Goal: Information Seeking & Learning: Find specific fact

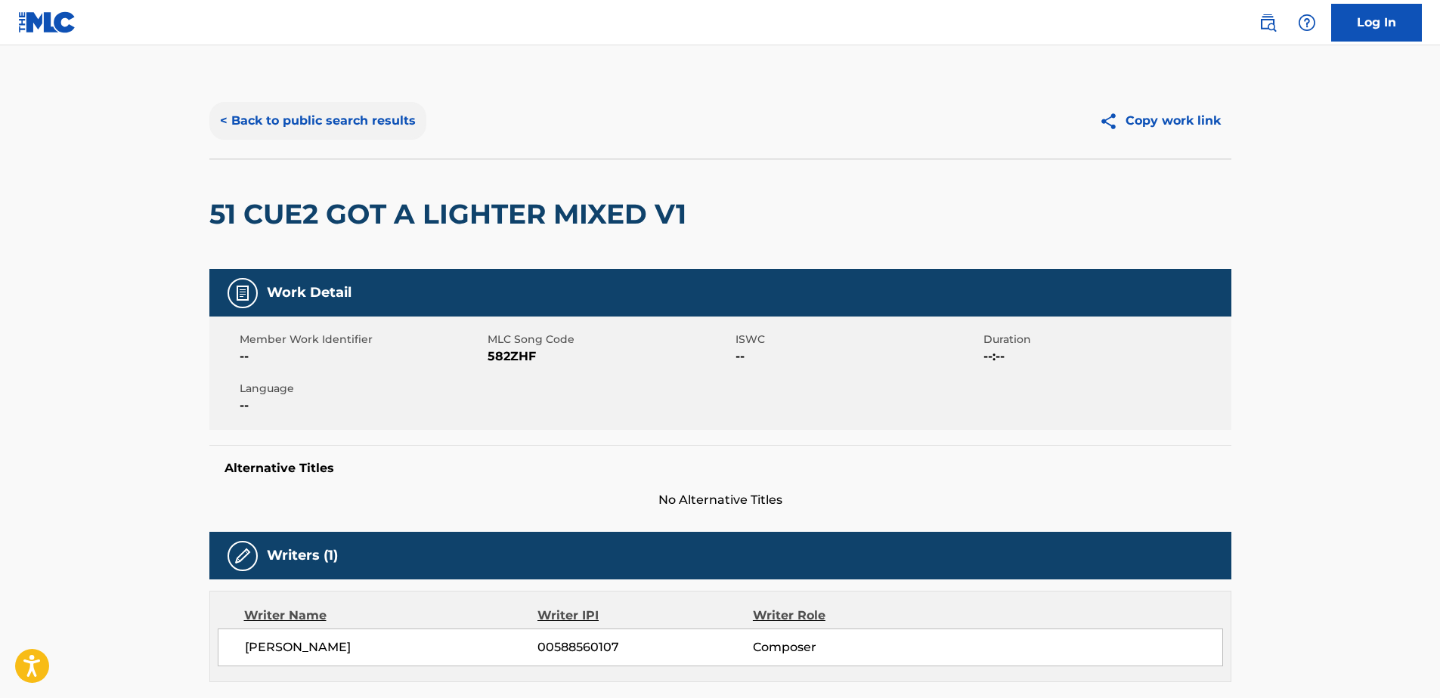
click at [299, 118] on button "< Back to public search results" at bounding box center [317, 121] width 217 height 38
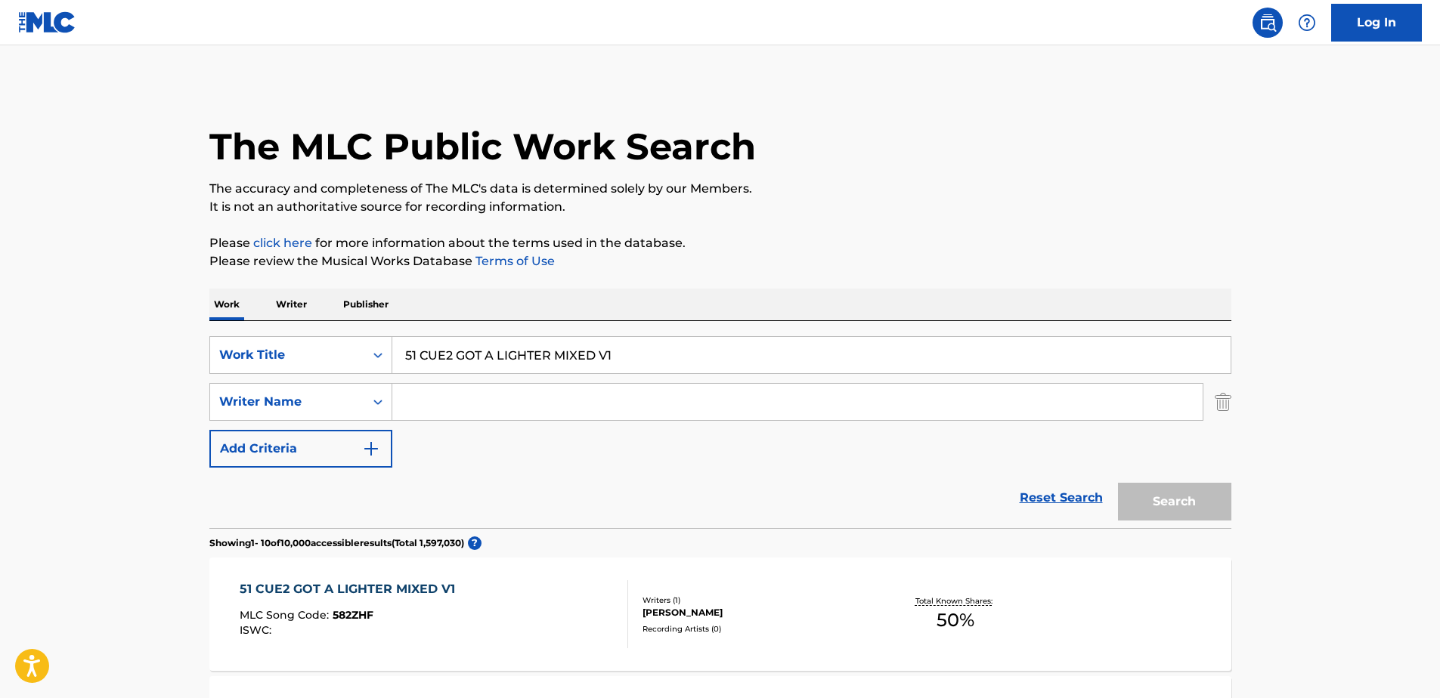
scroll to position [227, 0]
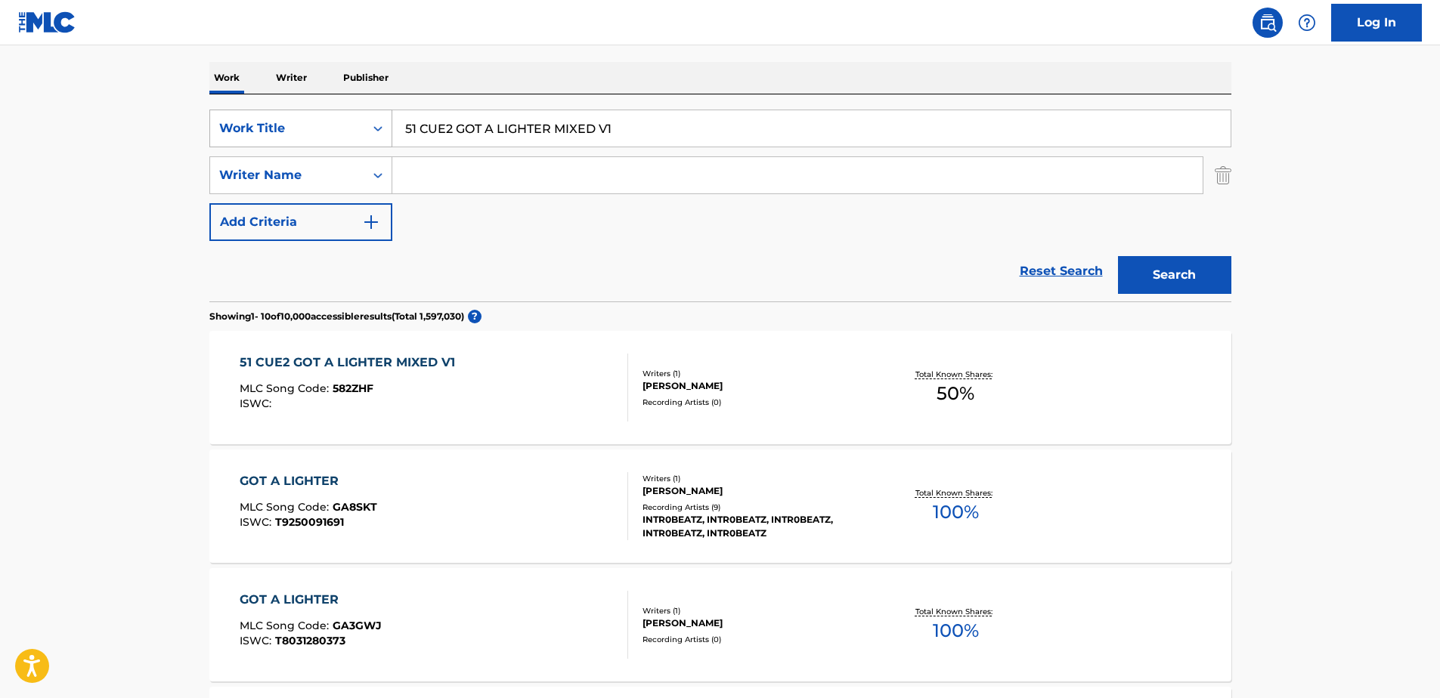
drag, startPoint x: 623, startPoint y: 128, endPoint x: 388, endPoint y: 134, distance: 235.1
click at [388, 134] on div "SearchWithCriteria5d07a690-0891-425c-9d3e-0c7c7f3001d3 Work Title 51 CUE2 GOT A…" at bounding box center [720, 129] width 1022 height 38
paste input "SILENT SHADOW"
type input "SILENT SHADOW"
click at [413, 181] on input "Search Form" at bounding box center [797, 175] width 810 height 36
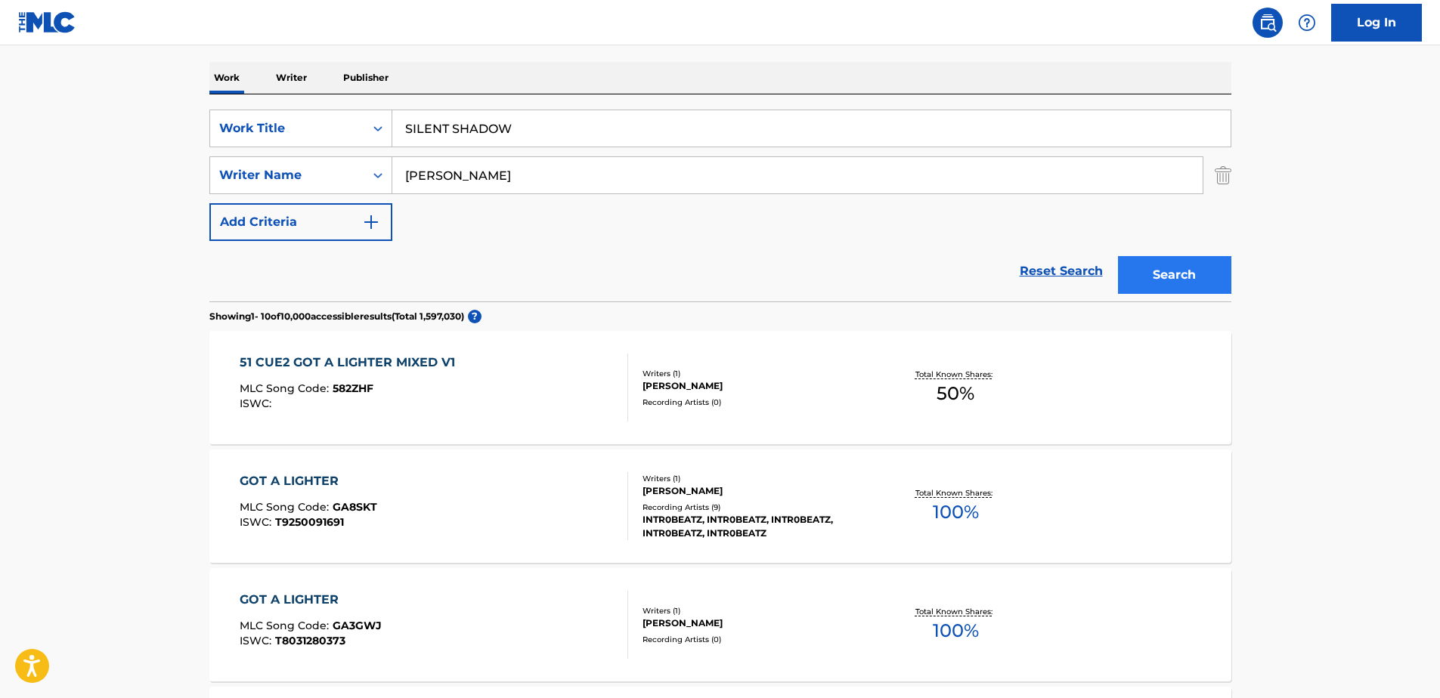
type input "[PERSON_NAME]"
click at [1178, 268] on button "Search" at bounding box center [1174, 275] width 113 height 38
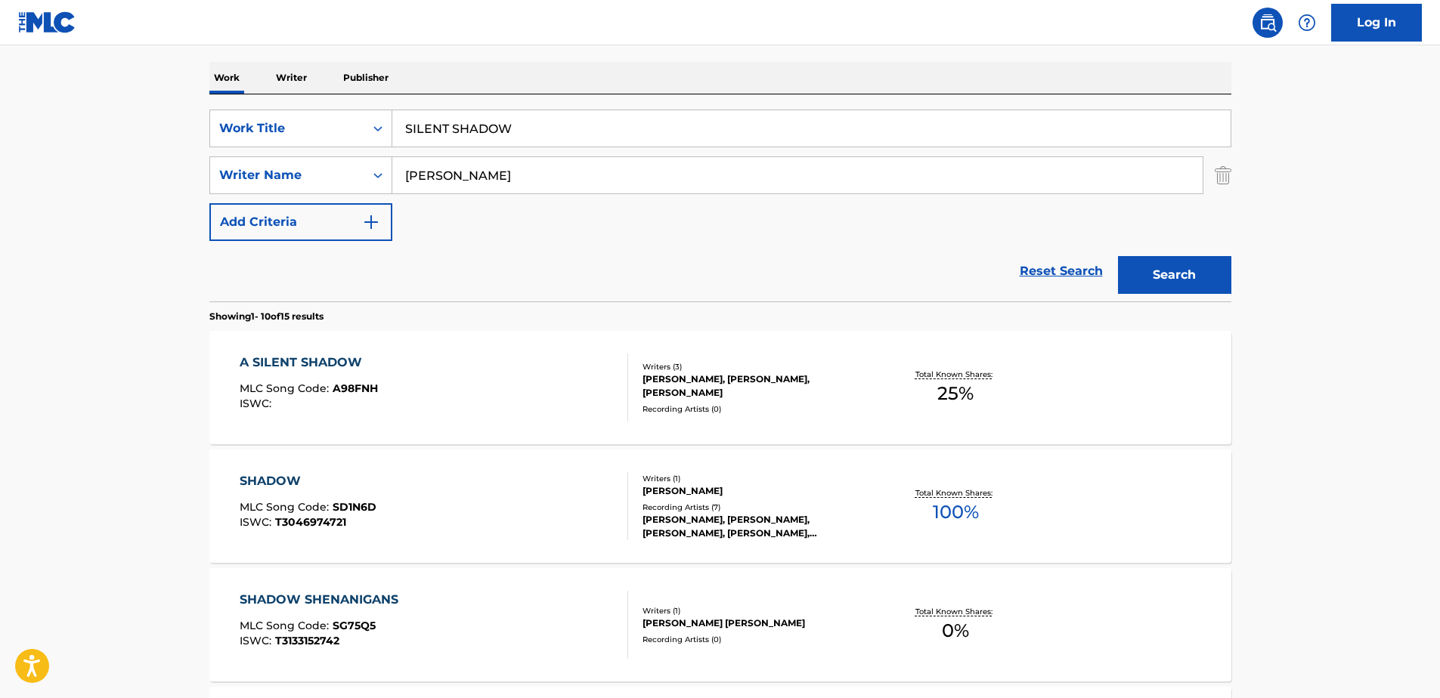
click at [964, 382] on span "25 %" at bounding box center [955, 393] width 36 height 27
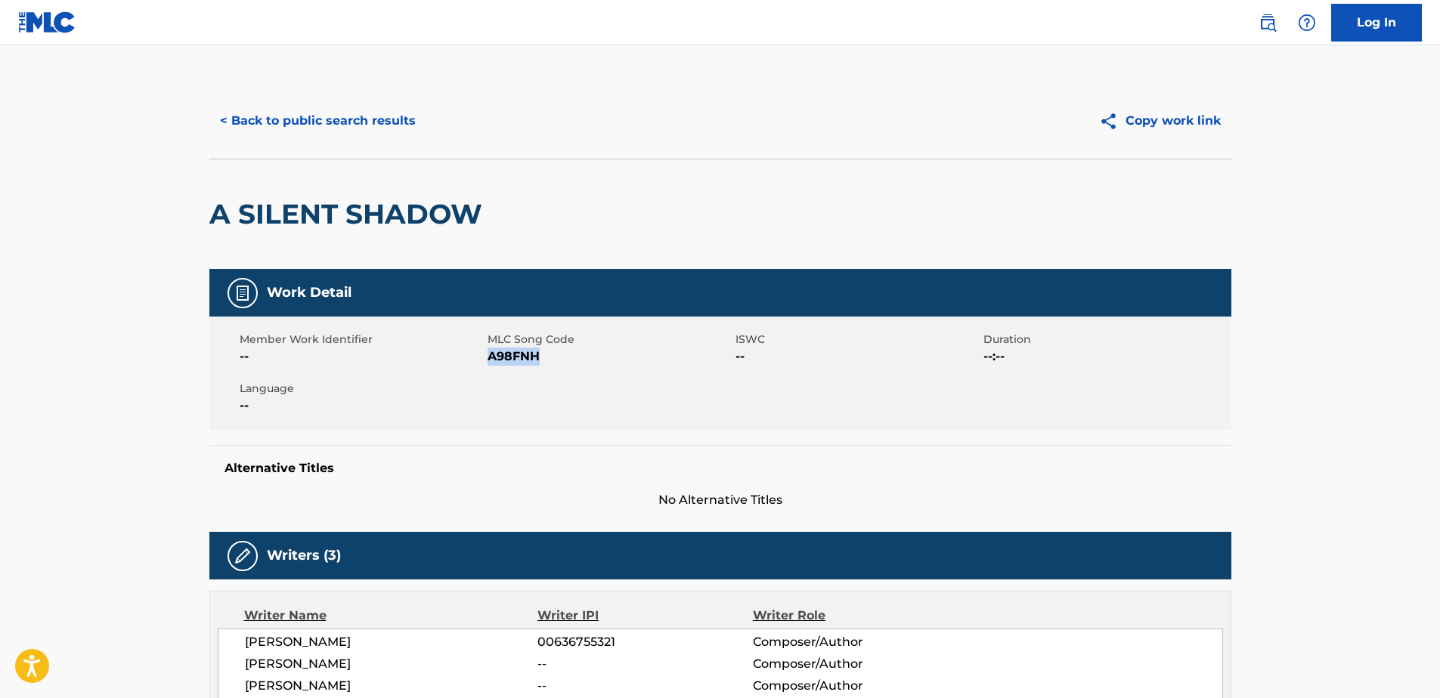
drag, startPoint x: 488, startPoint y: 357, endPoint x: 541, endPoint y: 357, distance: 53.7
click at [541, 357] on span "A98FNH" at bounding box center [610, 357] width 244 height 18
drag, startPoint x: 541, startPoint y: 357, endPoint x: 519, endPoint y: 358, distance: 21.9
copy span "A98FNH"
click at [336, 117] on button "< Back to public search results" at bounding box center [317, 121] width 217 height 38
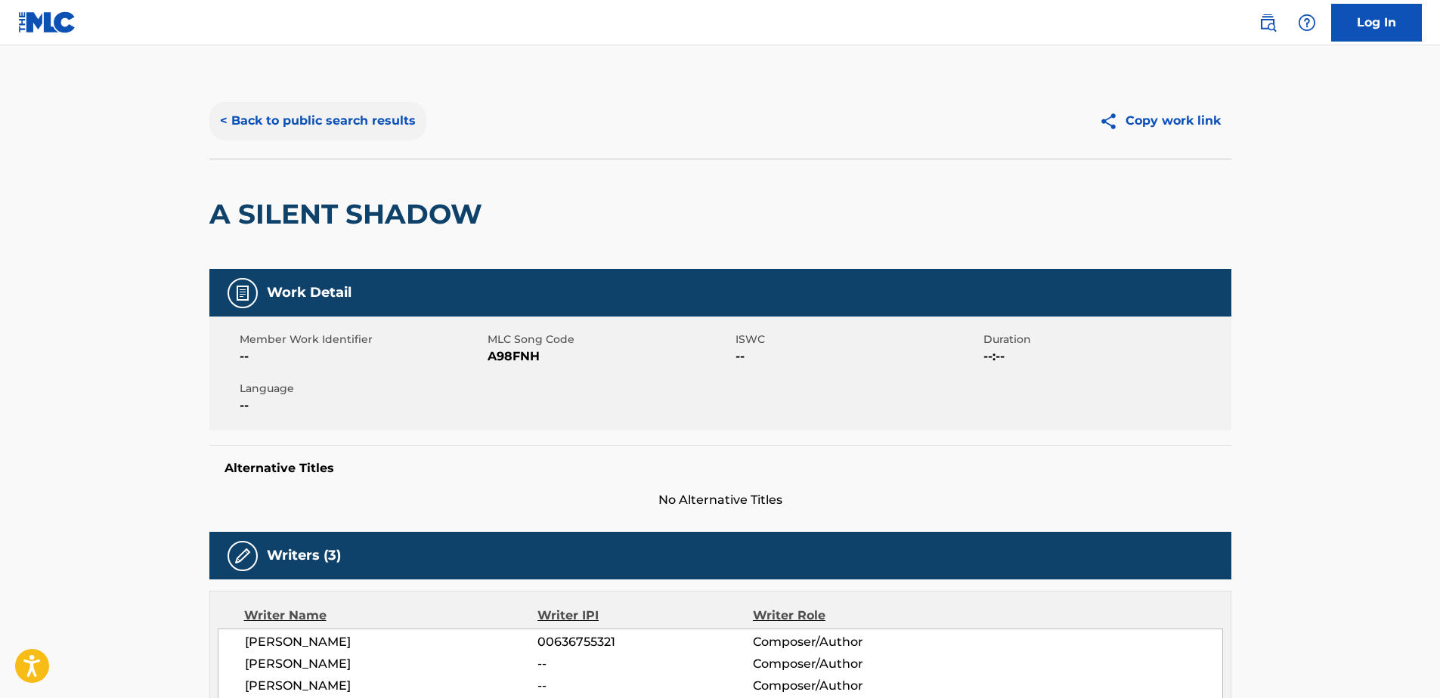
scroll to position [227, 0]
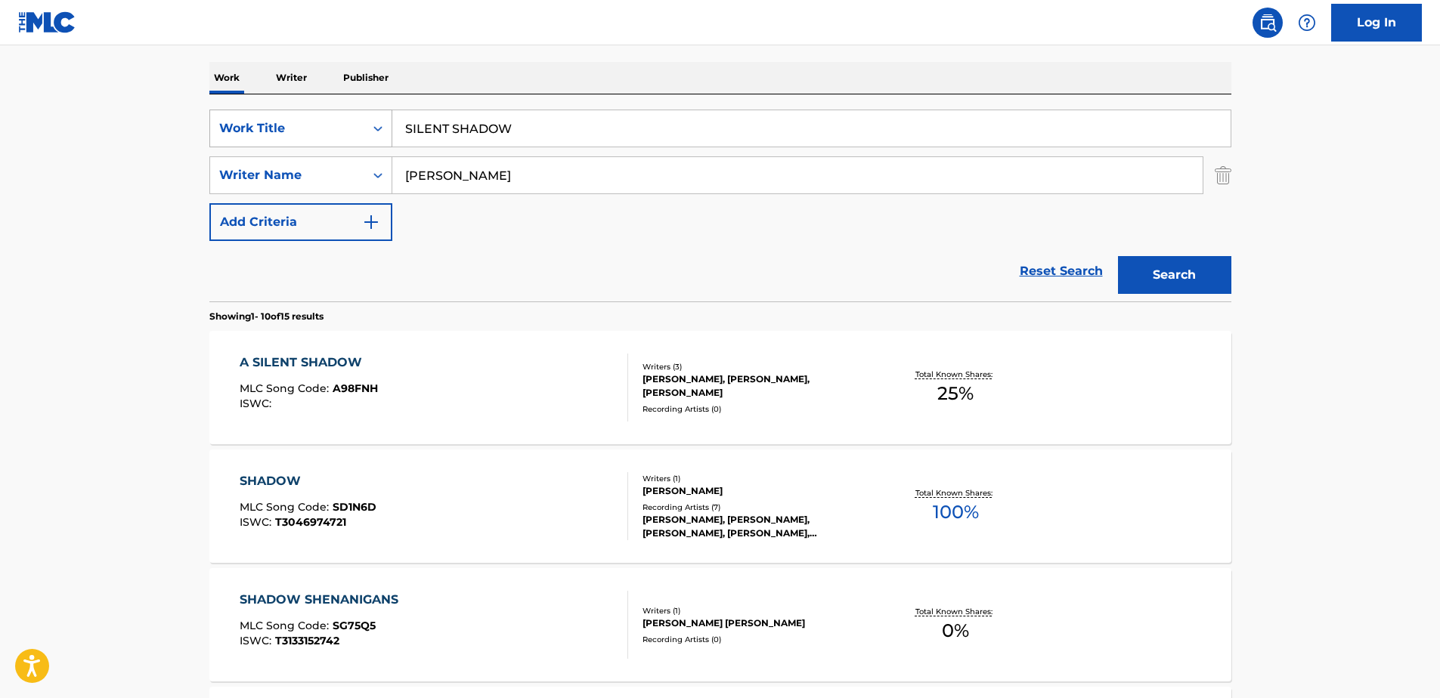
drag, startPoint x: 541, startPoint y: 124, endPoint x: 388, endPoint y: 124, distance: 153.4
click at [388, 124] on div "SearchWithCriteria5d07a690-0891-425c-9d3e-0c7c7f3001d3 Work Title SILENT SHADOW" at bounding box center [720, 129] width 1022 height 38
paste input "SINNERS"
type input "SINNERS"
drag, startPoint x: 469, startPoint y: 178, endPoint x: 389, endPoint y: 174, distance: 81.0
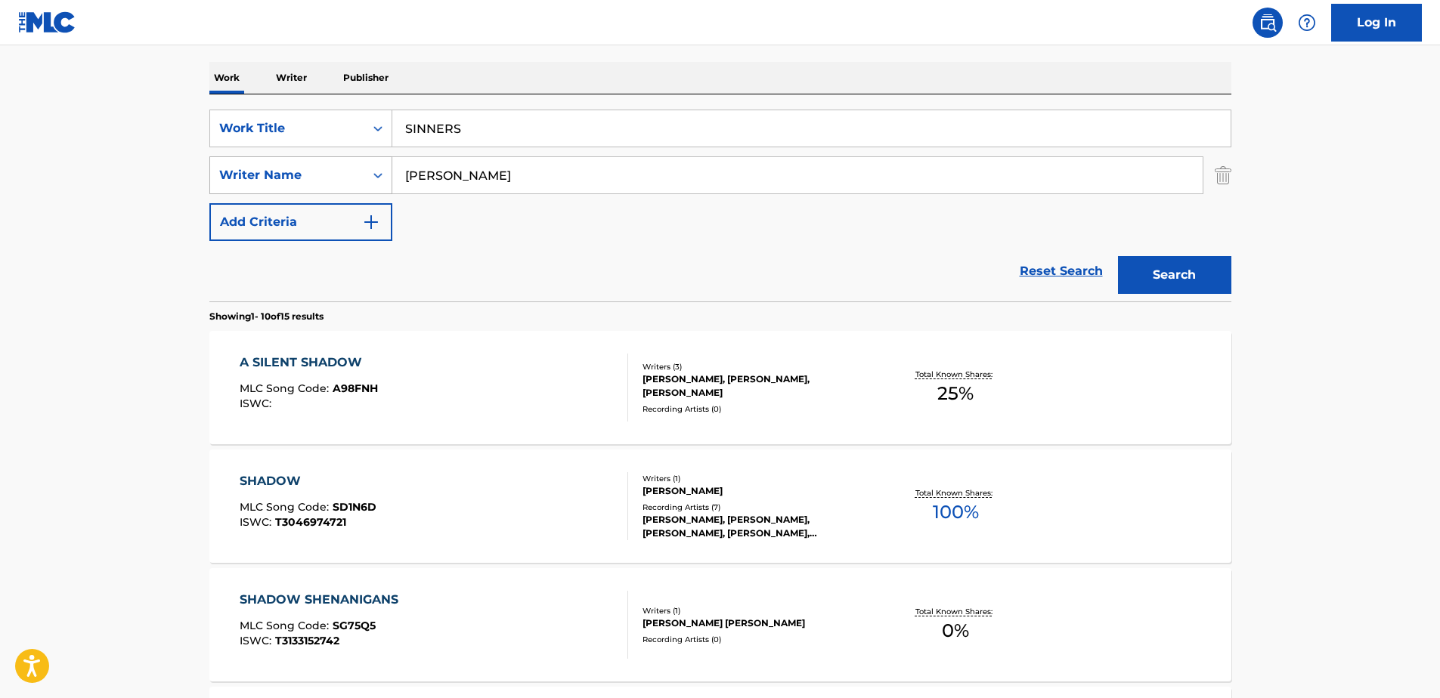
click at [389, 174] on div "SearchWithCriteria94faf271-9f0a-4a26-bc25-5fcd26ecffb5 Writer Name [PERSON_NAME]" at bounding box center [720, 175] width 1022 height 38
click at [431, 170] on input "Search Form" at bounding box center [797, 175] width 810 height 36
type input "Dew"
click at [1178, 268] on button "Search" at bounding box center [1174, 275] width 113 height 38
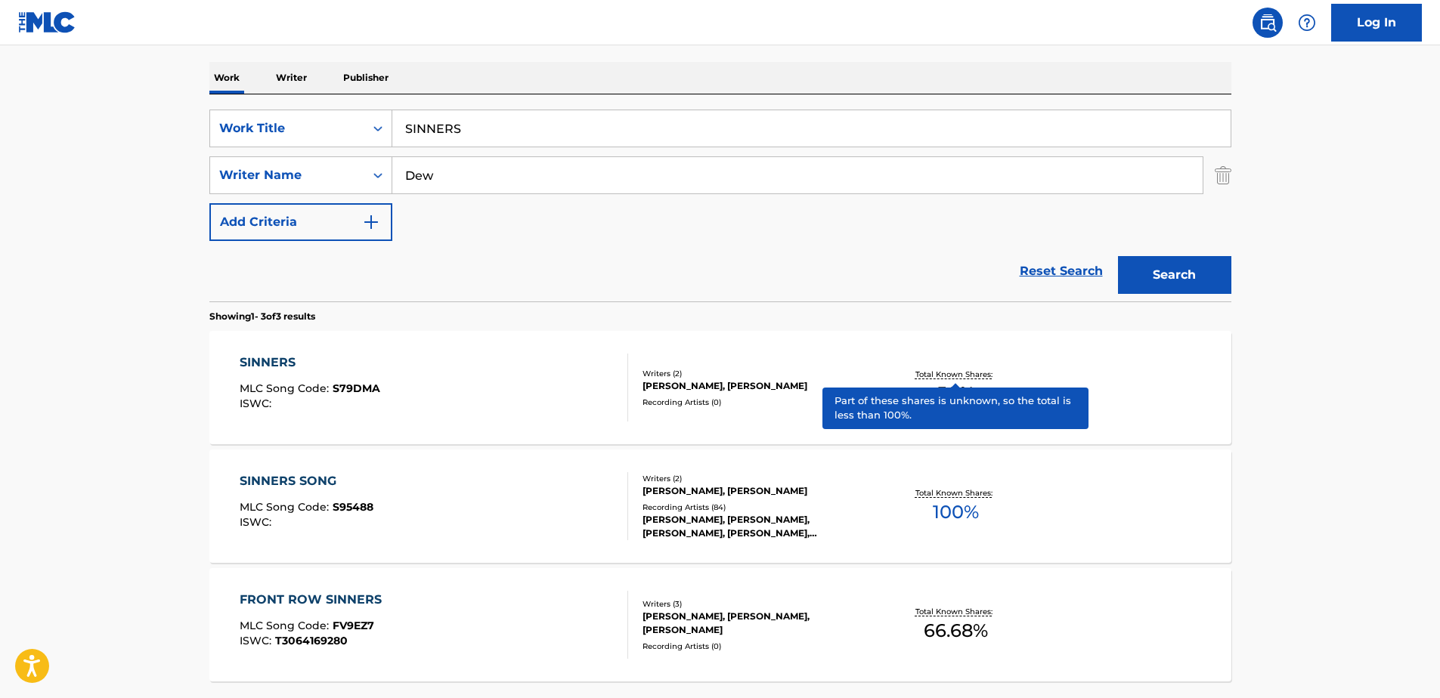
click at [942, 377] on p "Total Known Shares:" at bounding box center [955, 374] width 81 height 11
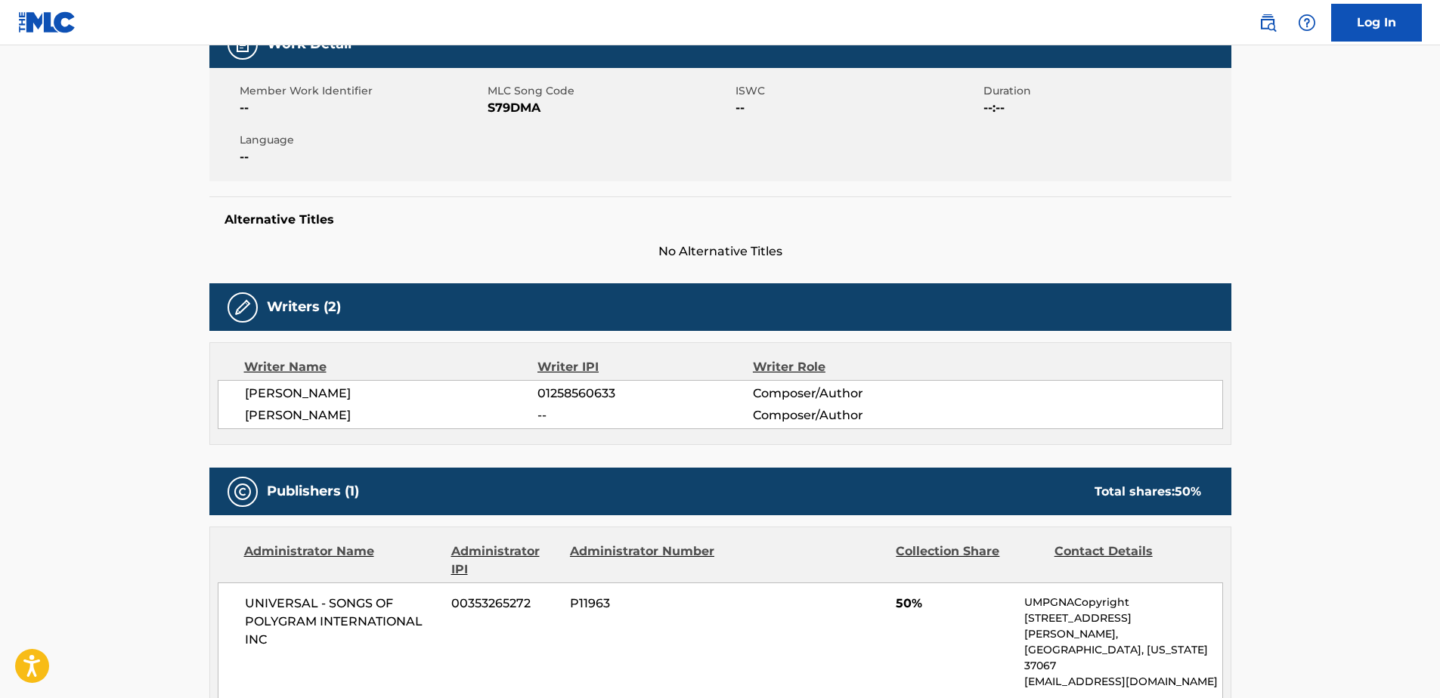
scroll to position [141, 0]
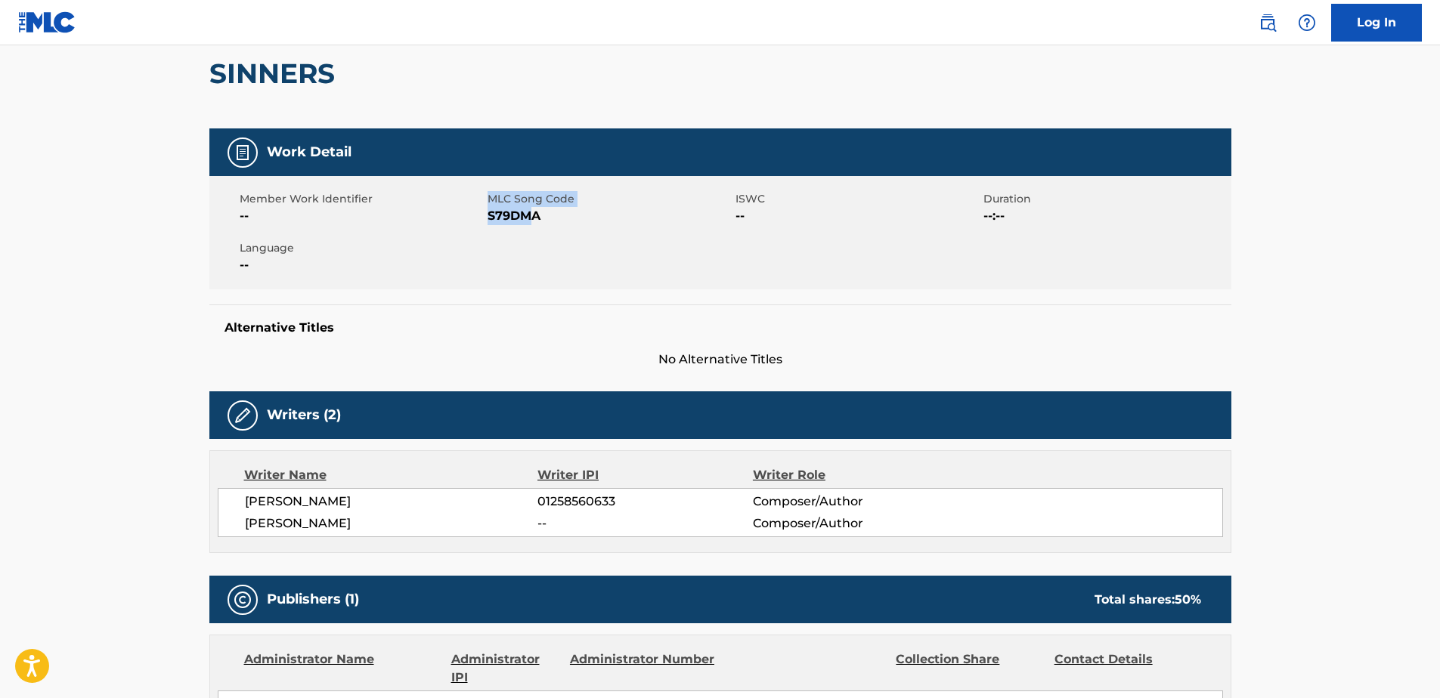
drag, startPoint x: 481, startPoint y: 212, endPoint x: 527, endPoint y: 213, distance: 45.4
click at [527, 213] on div "Member Work Identifier -- MLC Song Code S79DMA ISWC -- Duration --:-- Language …" at bounding box center [720, 232] width 1022 height 113
drag, startPoint x: 527, startPoint y: 213, endPoint x: 510, endPoint y: 239, distance: 30.6
click at [522, 249] on div "Member Work Identifier -- MLC Song Code S79DMA ISWC -- Duration --:-- Language …" at bounding box center [720, 232] width 1022 height 113
drag, startPoint x: 484, startPoint y: 214, endPoint x: 507, endPoint y: 215, distance: 23.4
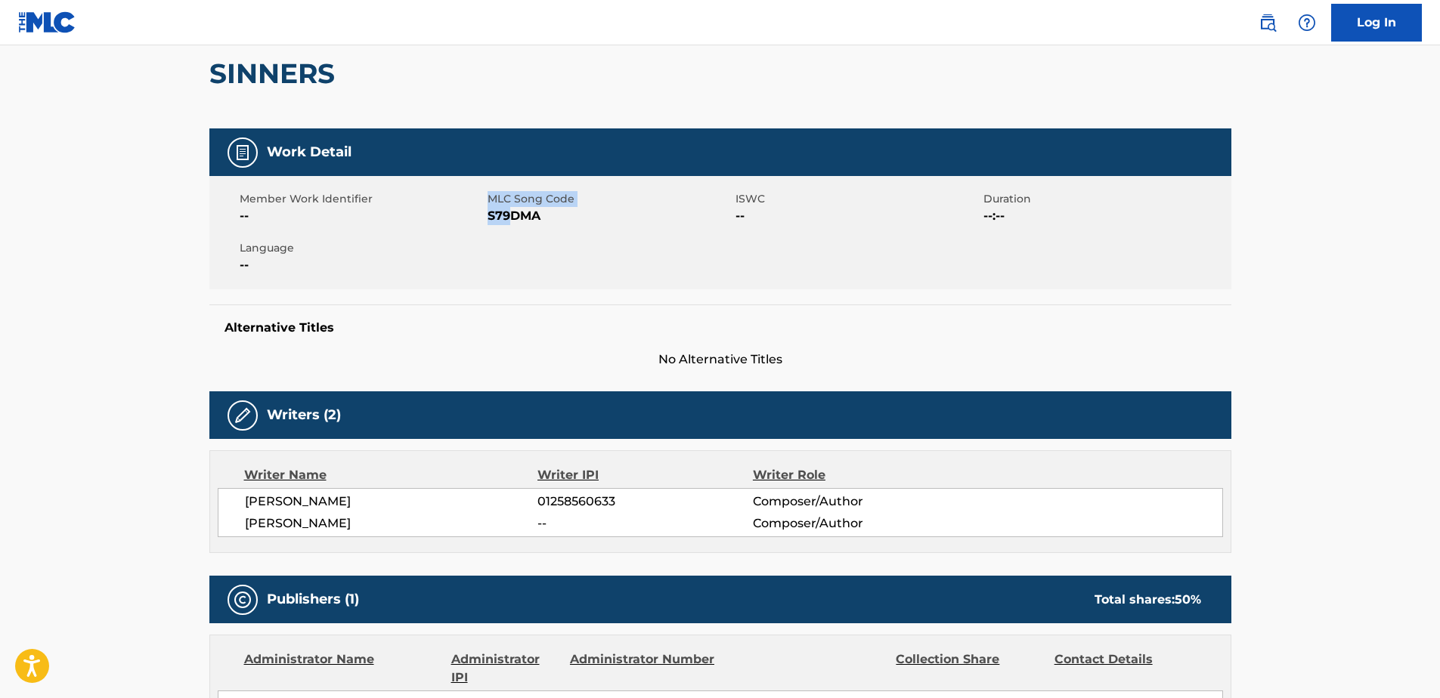
click at [507, 215] on div "Member Work Identifier -- MLC Song Code S79DMA ISWC -- Duration --:-- Language …" at bounding box center [720, 232] width 1022 height 113
drag, startPoint x: 507, startPoint y: 215, endPoint x: 540, endPoint y: 228, distance: 35.7
click at [539, 234] on div "Member Work Identifier -- MLC Song Code S79DMA ISWC -- Duration --:-- Language …" at bounding box center [720, 232] width 1022 height 113
drag, startPoint x: 550, startPoint y: 214, endPoint x: 491, endPoint y: 219, distance: 59.2
click at [491, 218] on span "S79DMA" at bounding box center [610, 216] width 244 height 18
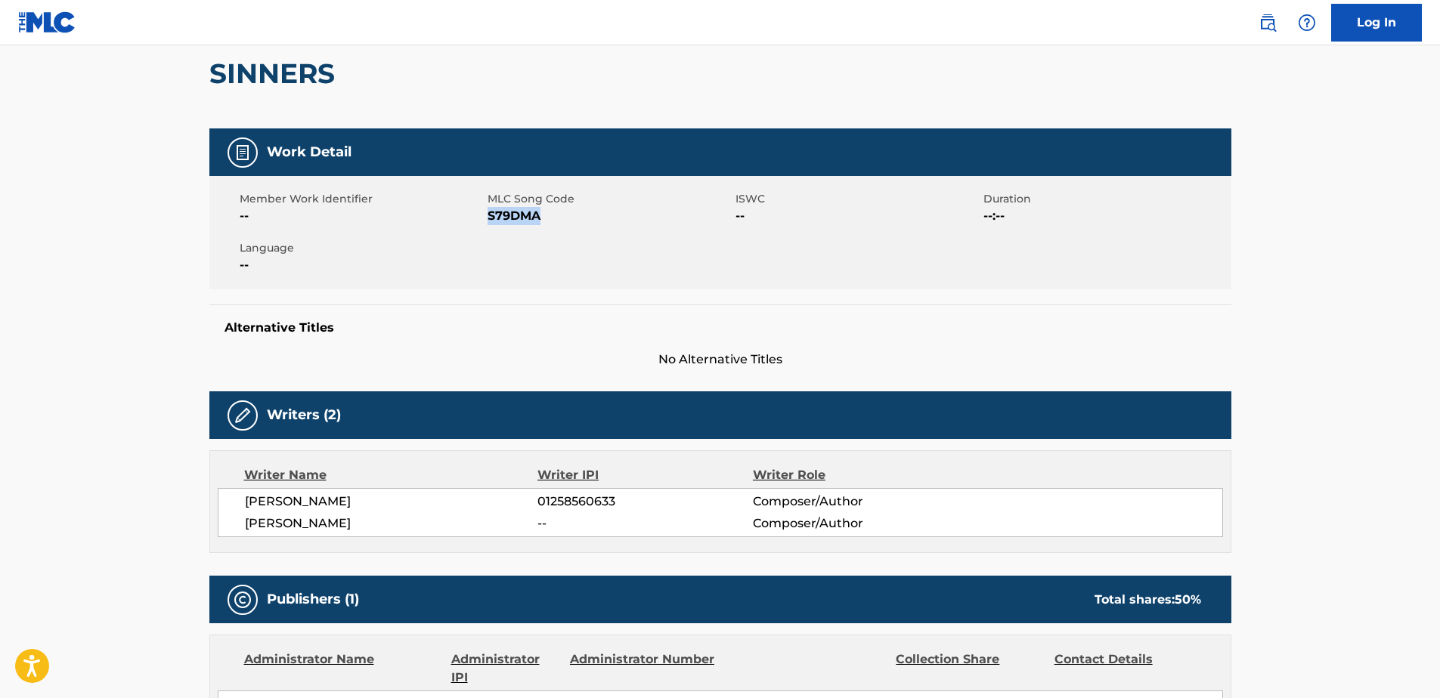
drag, startPoint x: 491, startPoint y: 219, endPoint x: 506, endPoint y: 218, distance: 15.9
copy span "S79DMA"
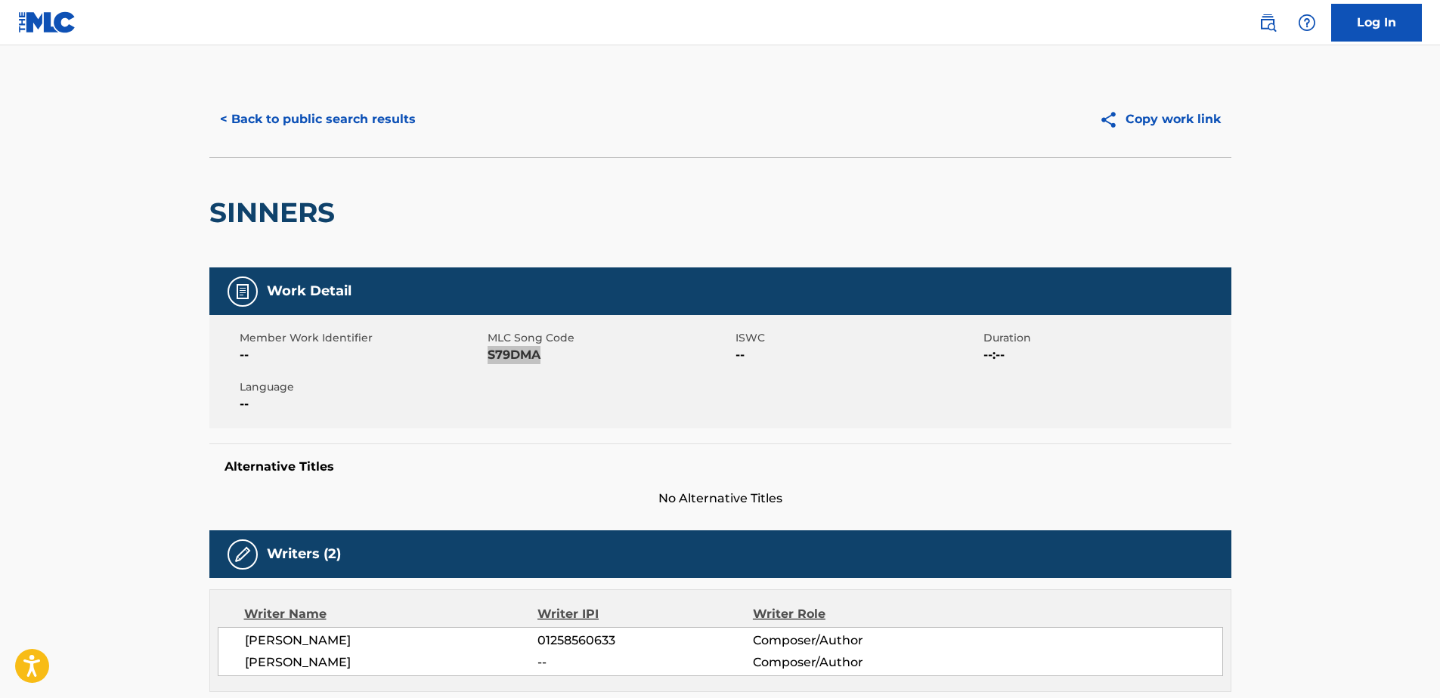
scroll to position [0, 0]
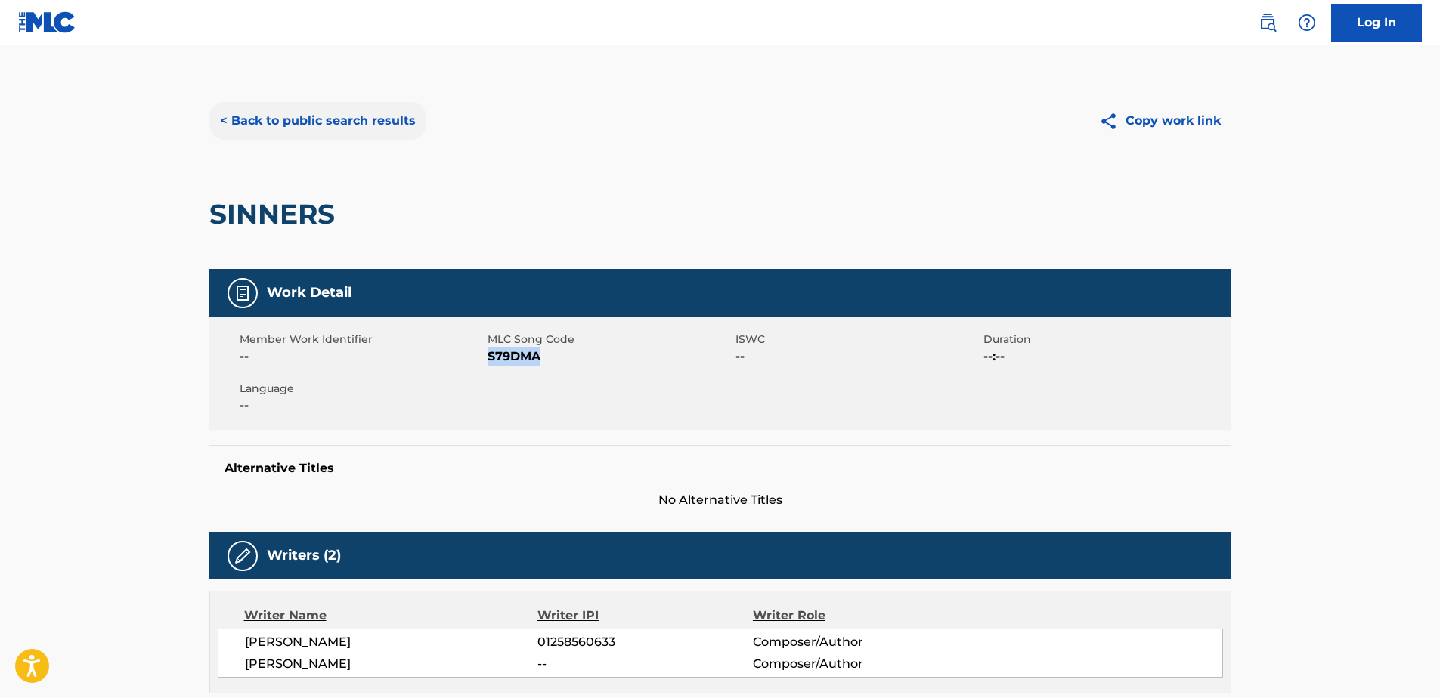
click at [330, 119] on button "< Back to public search results" at bounding box center [317, 121] width 217 height 38
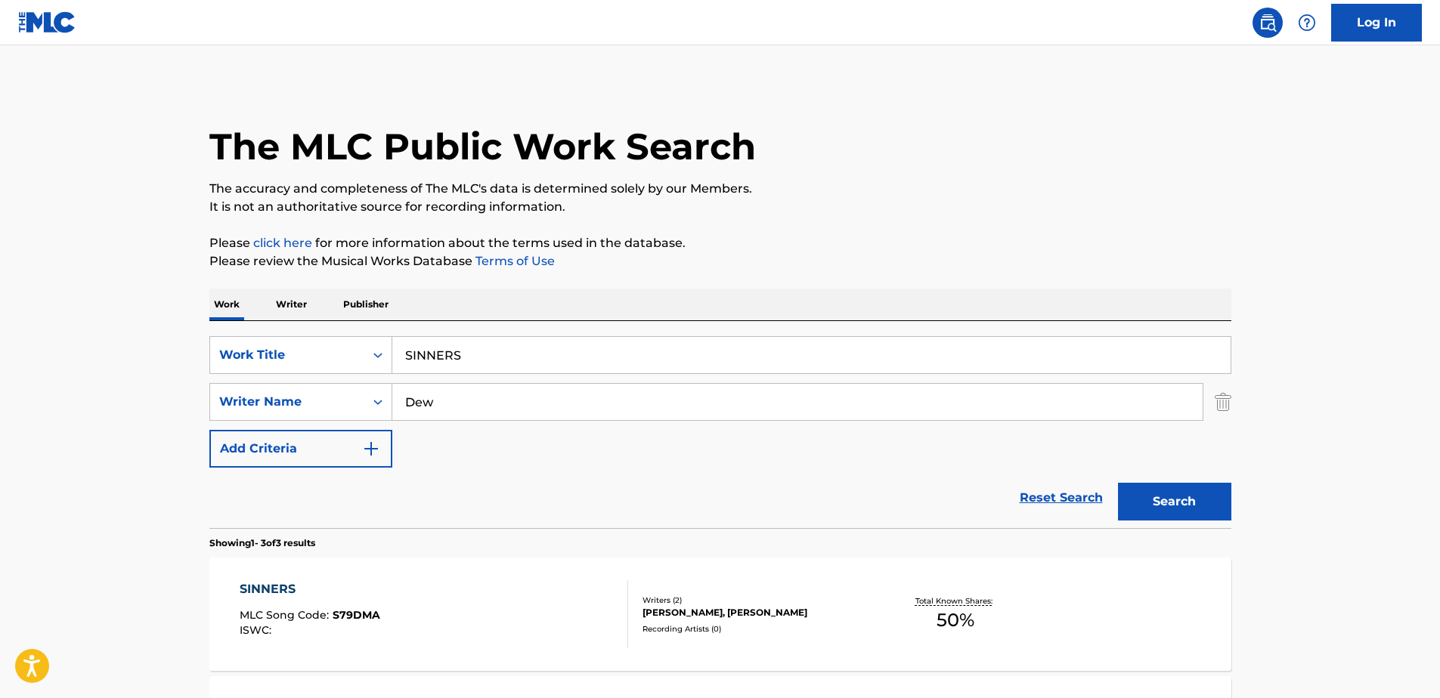
scroll to position [227, 0]
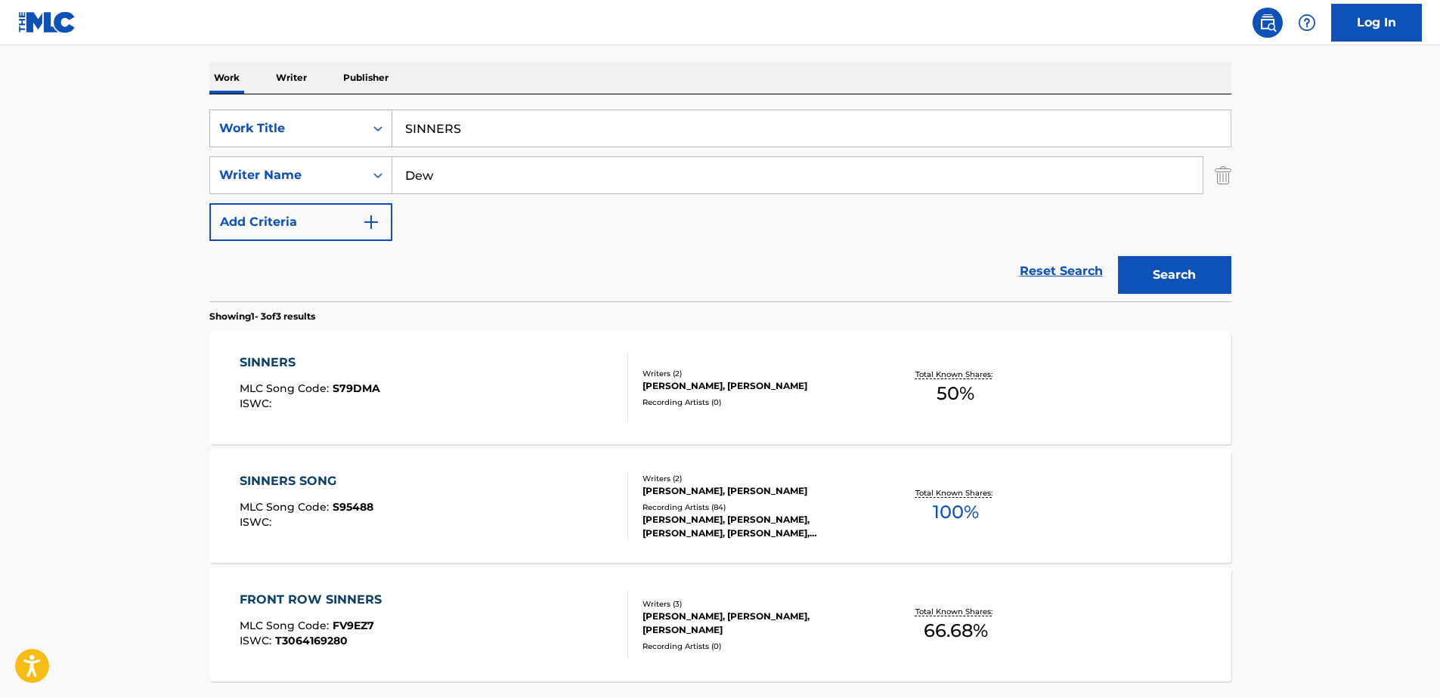
drag, startPoint x: 467, startPoint y: 132, endPoint x: 367, endPoint y: 132, distance: 100.5
click at [367, 132] on div "SearchWithCriteria5d07a690-0891-425c-9d3e-0c7c7f3001d3 Work Title SINNERS" at bounding box center [720, 129] width 1022 height 38
paste input "SIZZLE"
type input "SIZZLE"
drag, startPoint x: 438, startPoint y: 173, endPoint x: 390, endPoint y: 170, distance: 48.5
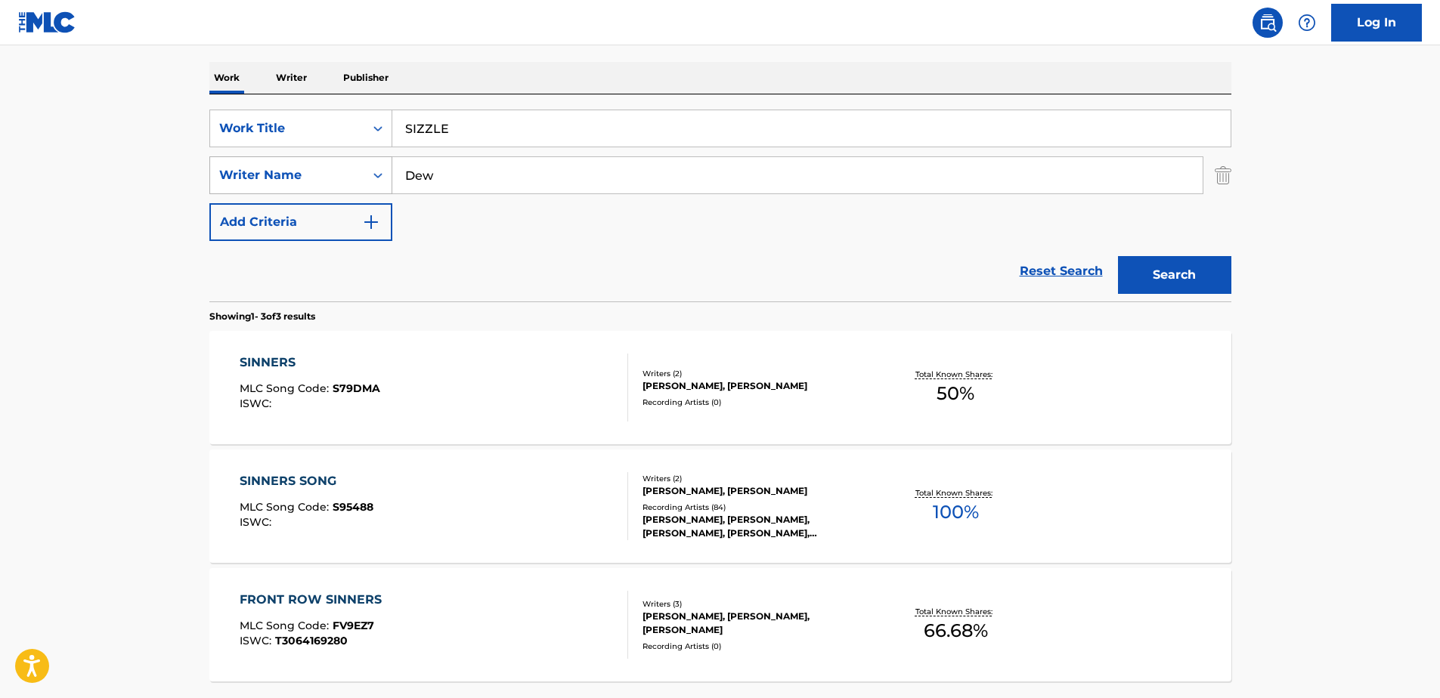
click at [390, 170] on div "SearchWithCriteria94faf271-9f0a-4a26-bc25-5fcd26ecffb5 Writer Name Dew" at bounding box center [720, 175] width 1022 height 38
type input "[PERSON_NAME]"
click at [1144, 274] on button "Search" at bounding box center [1174, 275] width 113 height 38
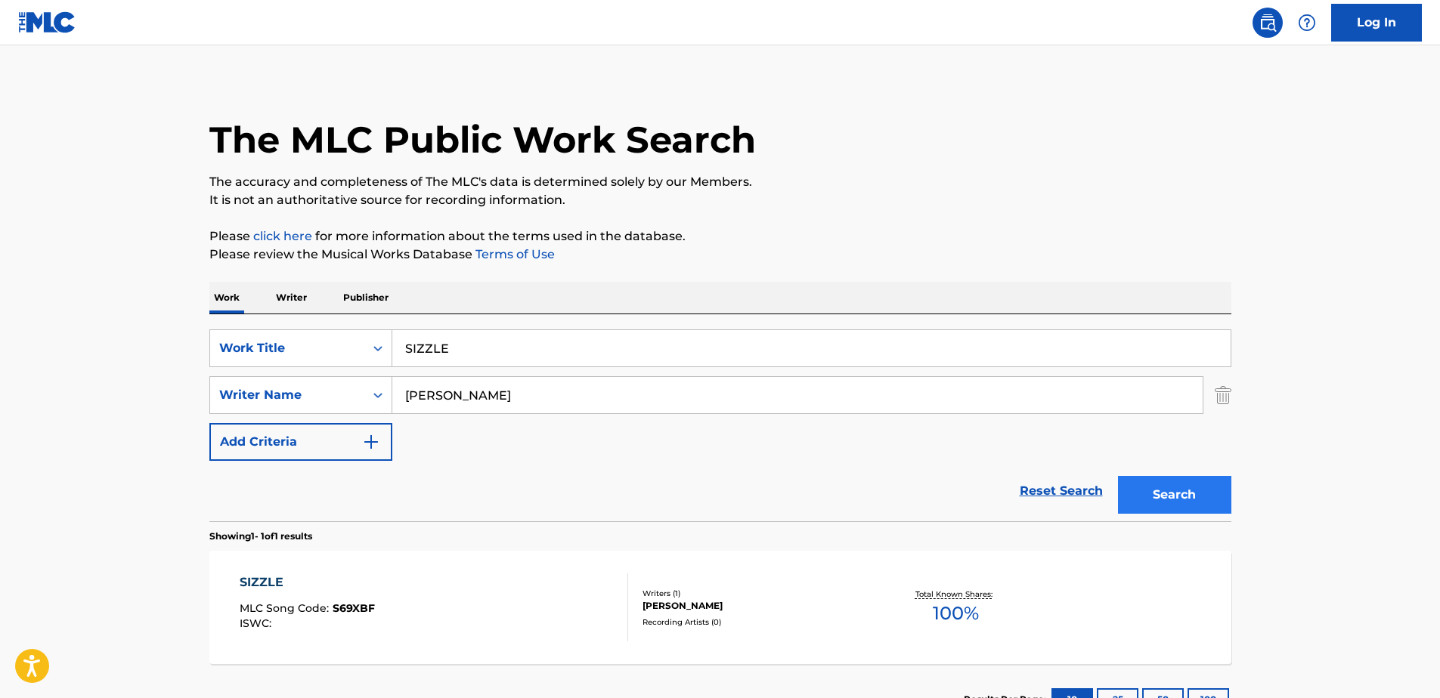
scroll to position [124, 0]
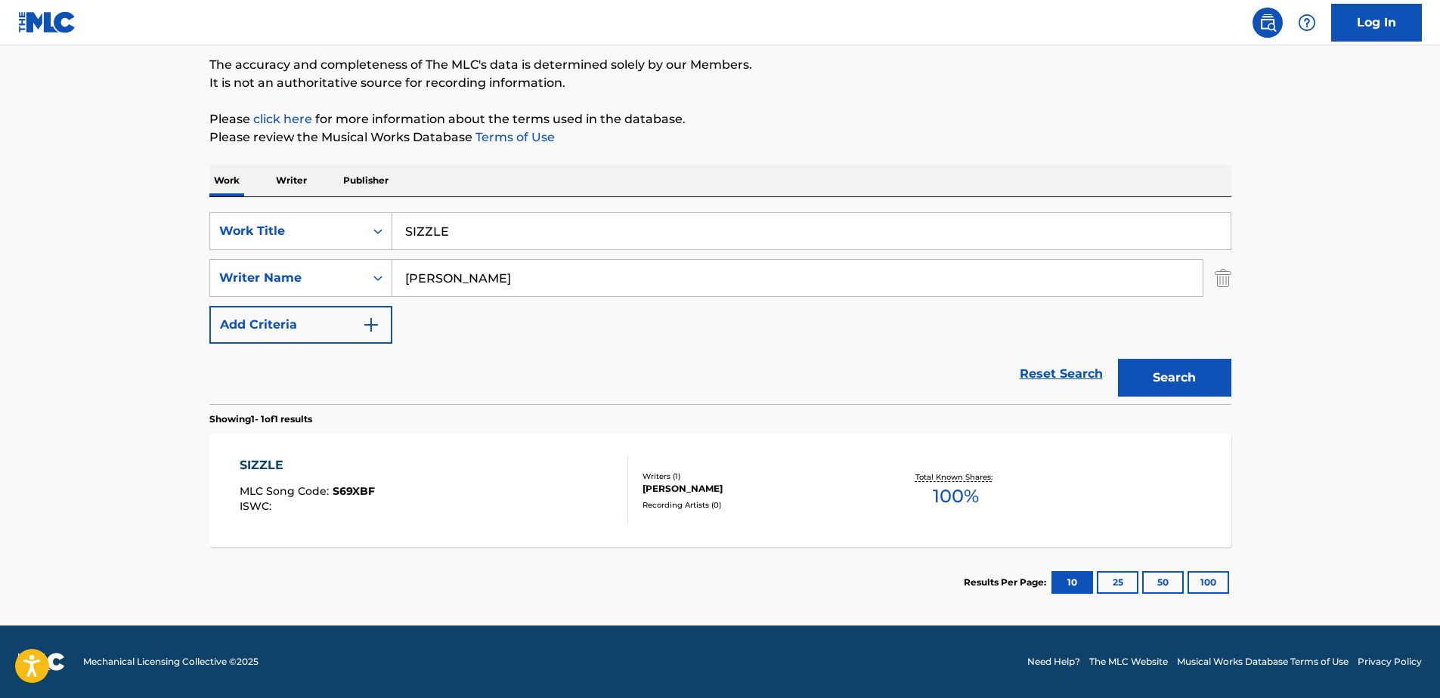
click at [957, 491] on span "100 %" at bounding box center [956, 496] width 46 height 27
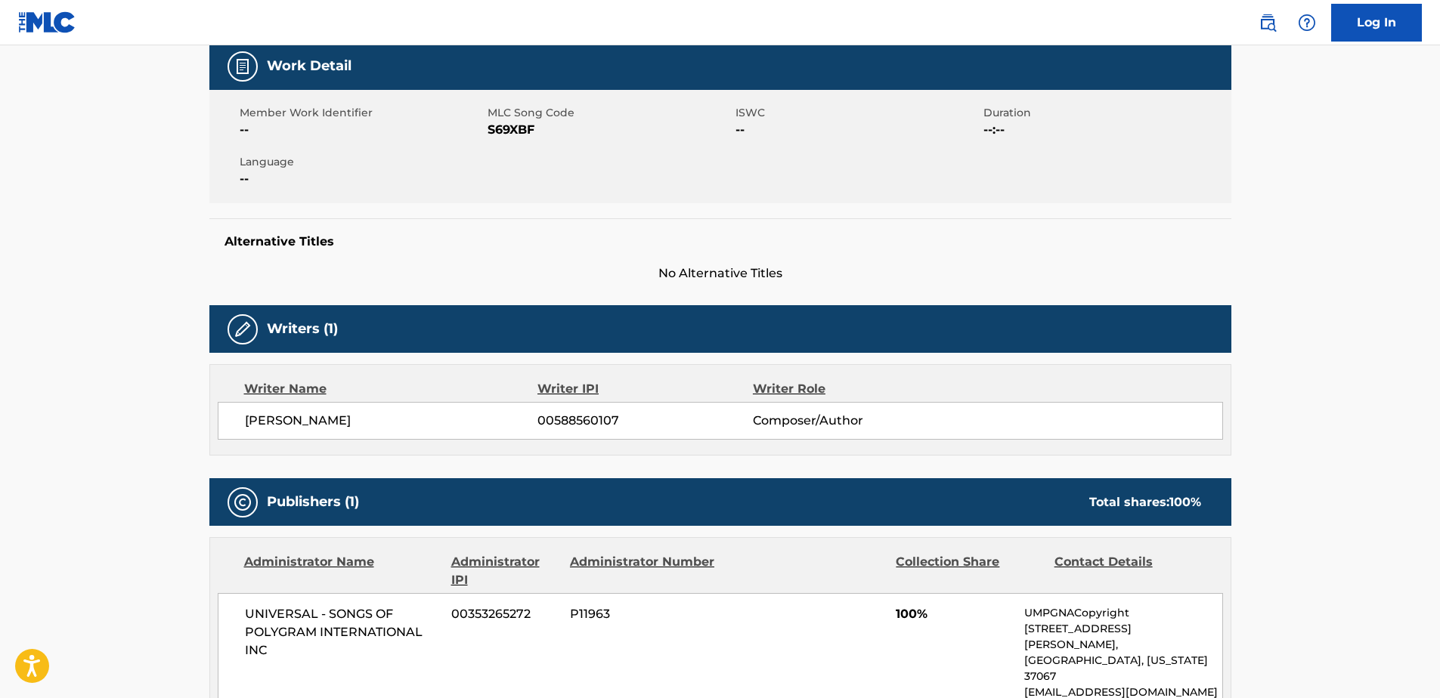
scroll to position [76, 0]
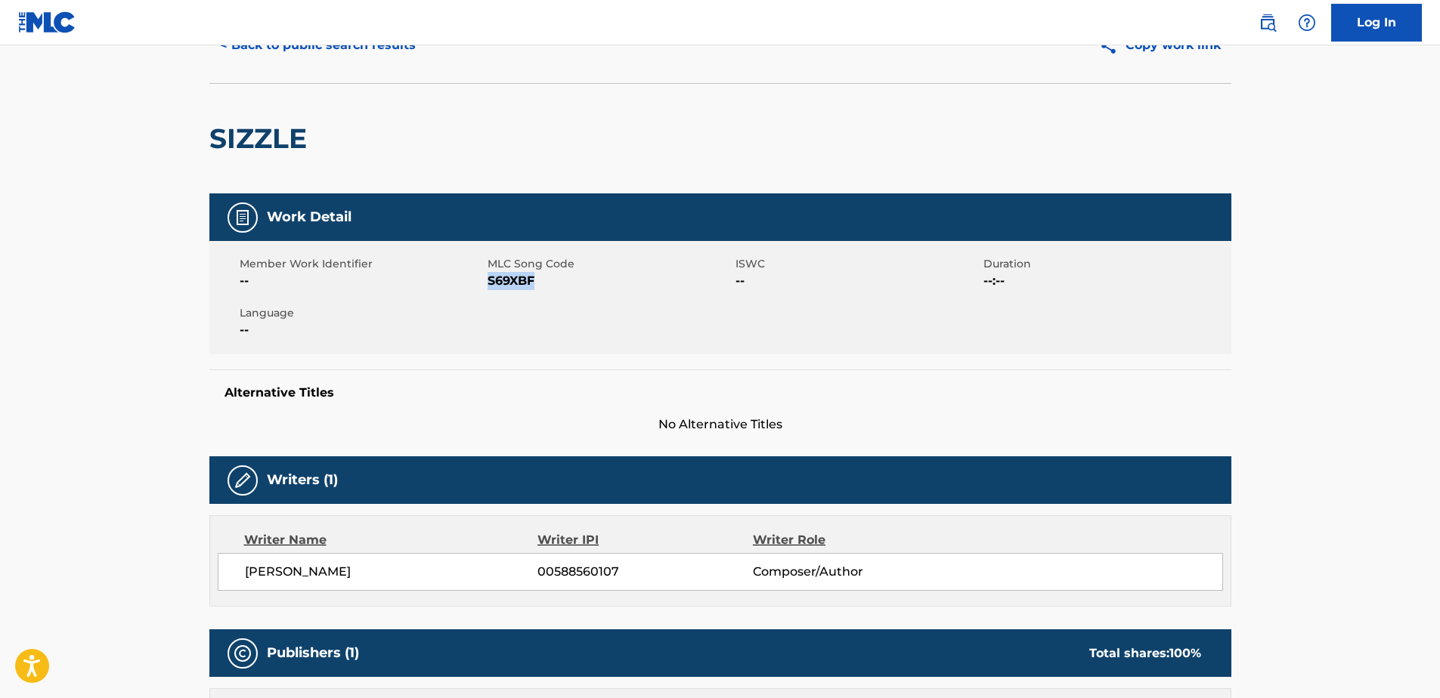
drag, startPoint x: 488, startPoint y: 277, endPoint x: 538, endPoint y: 283, distance: 51.1
click at [538, 283] on span "S69XBF" at bounding box center [610, 281] width 244 height 18
drag, startPoint x: 538, startPoint y: 283, endPoint x: 522, endPoint y: 283, distance: 15.9
copy span "S69XBF"
